Goal: Check status: Check status

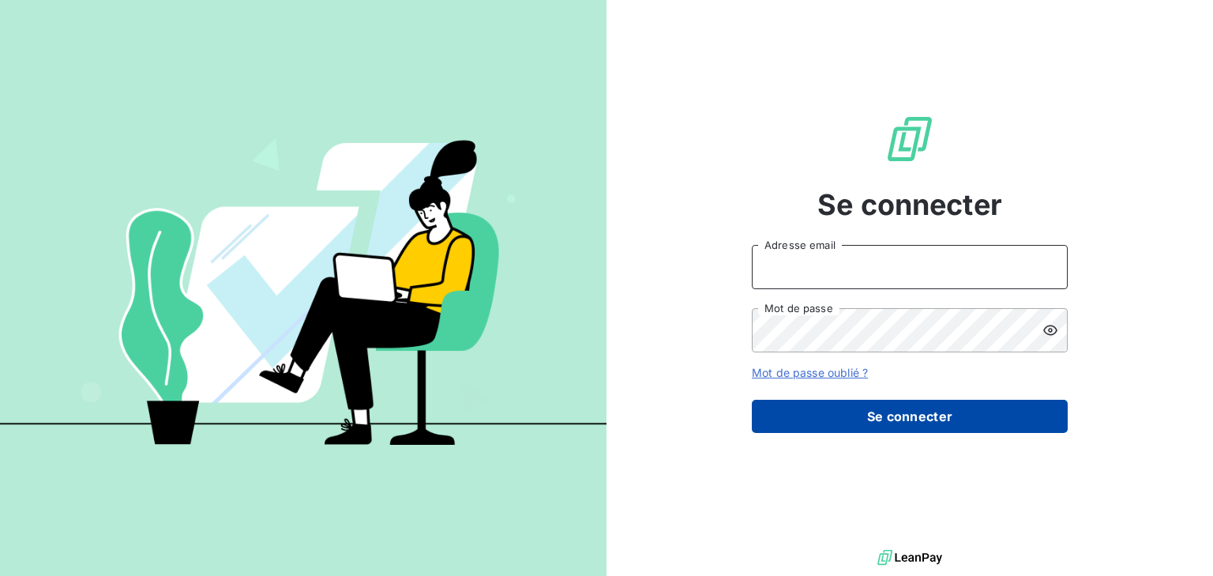
type input "[PERSON_NAME][EMAIL_ADDRESS][PERSON_NAME][DOMAIN_NAME]"
click at [890, 409] on button "Se connecter" at bounding box center [910, 416] width 316 height 33
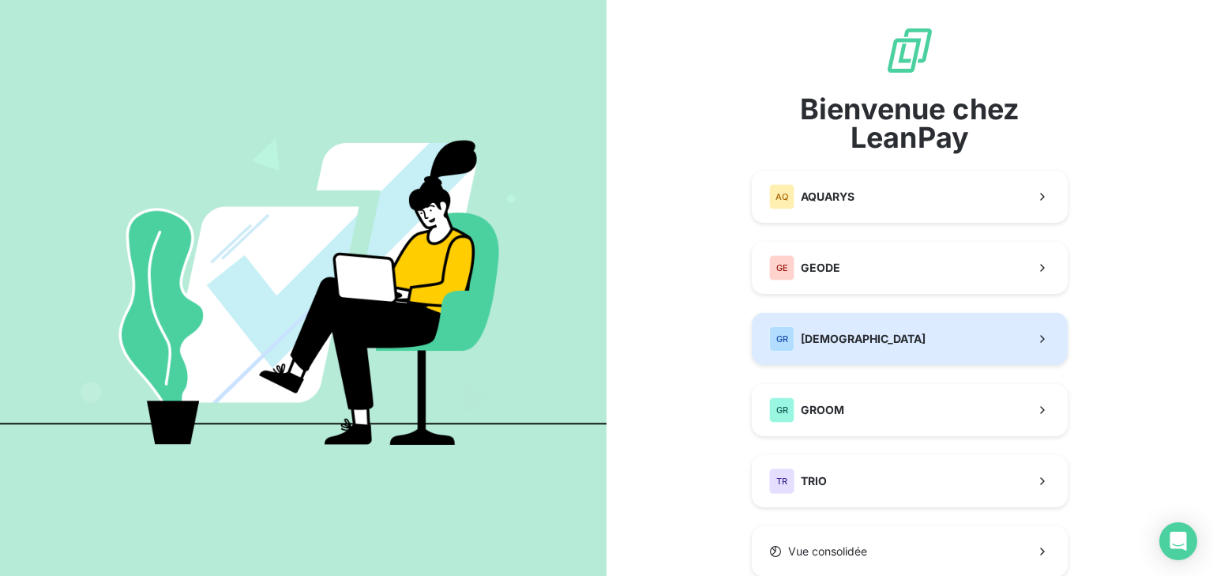
click at [893, 349] on button "GR GREENWISHES" at bounding box center [910, 339] width 316 height 52
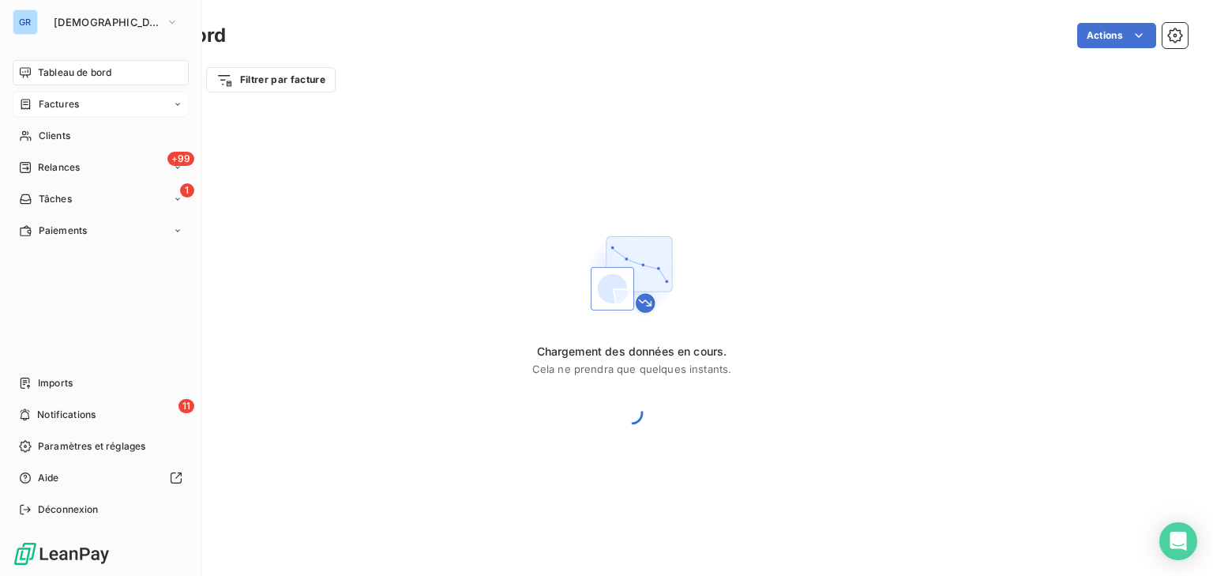
click at [29, 105] on icon at bounding box center [25, 104] width 9 height 10
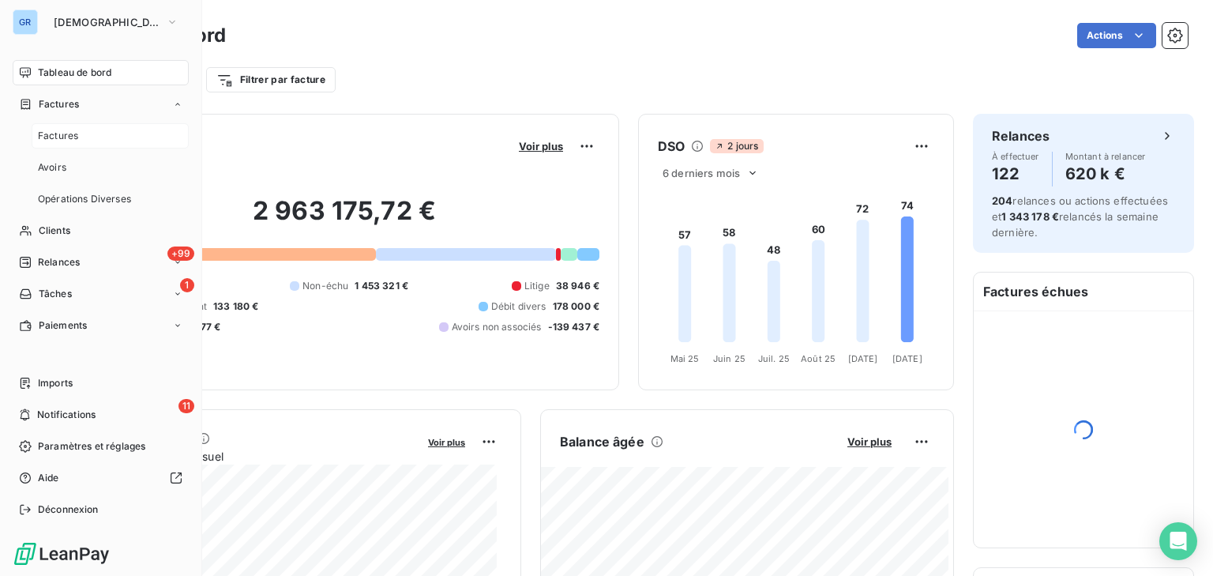
click at [63, 139] on span "Factures" at bounding box center [58, 136] width 40 height 14
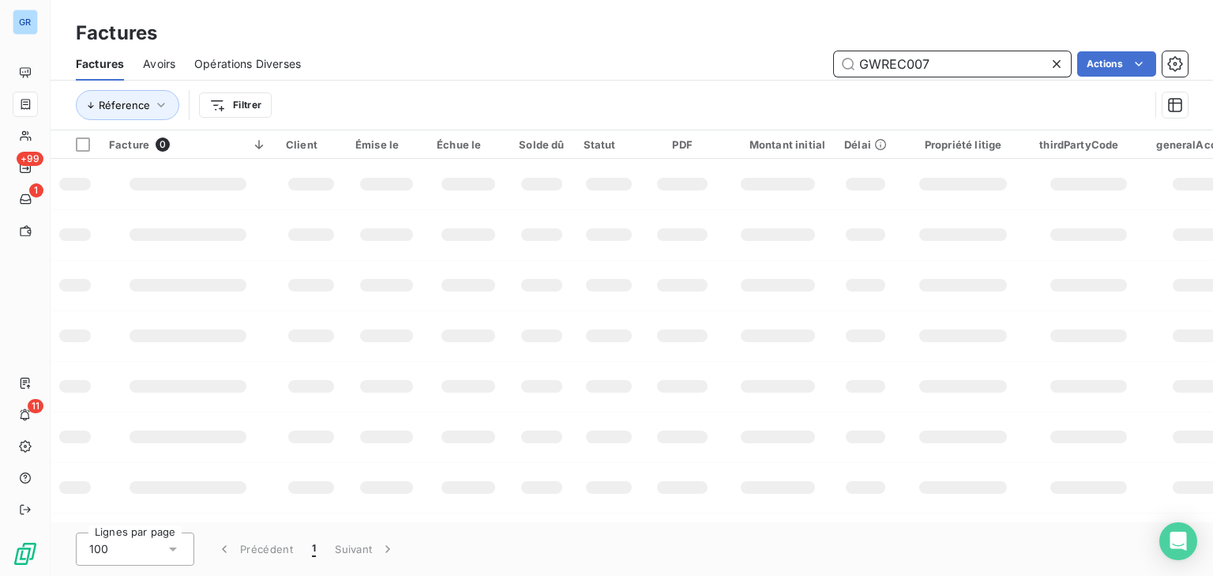
click at [901, 66] on input "GWREC007" at bounding box center [952, 63] width 237 height 25
type input "202508006"
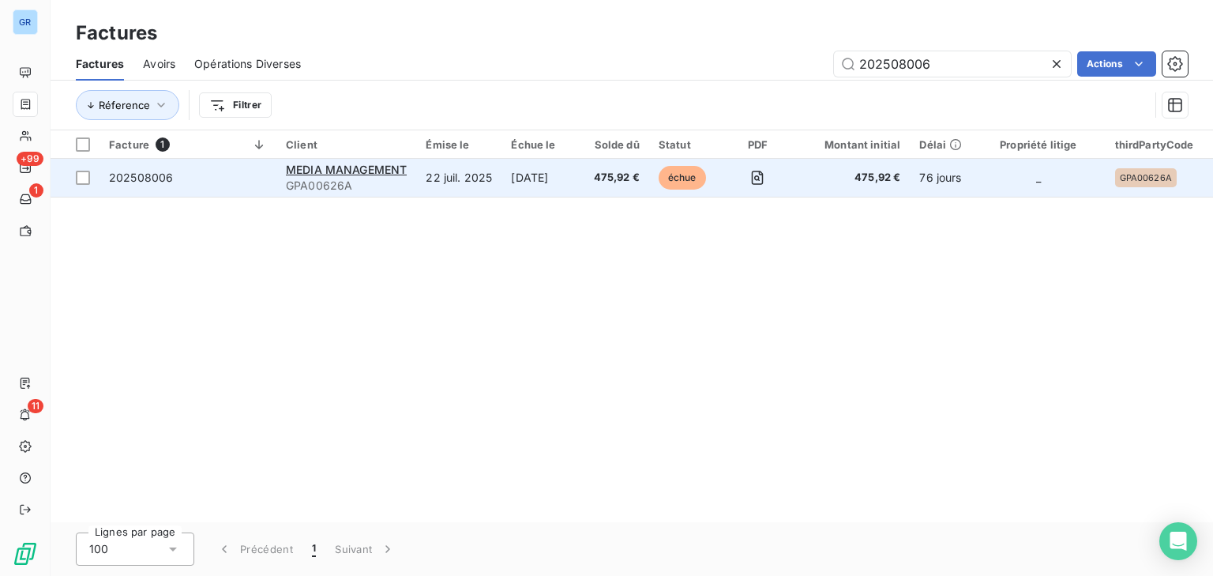
click at [558, 188] on td "[DATE]" at bounding box center [542, 178] width 82 height 38
